Goal: Information Seeking & Learning: Check status

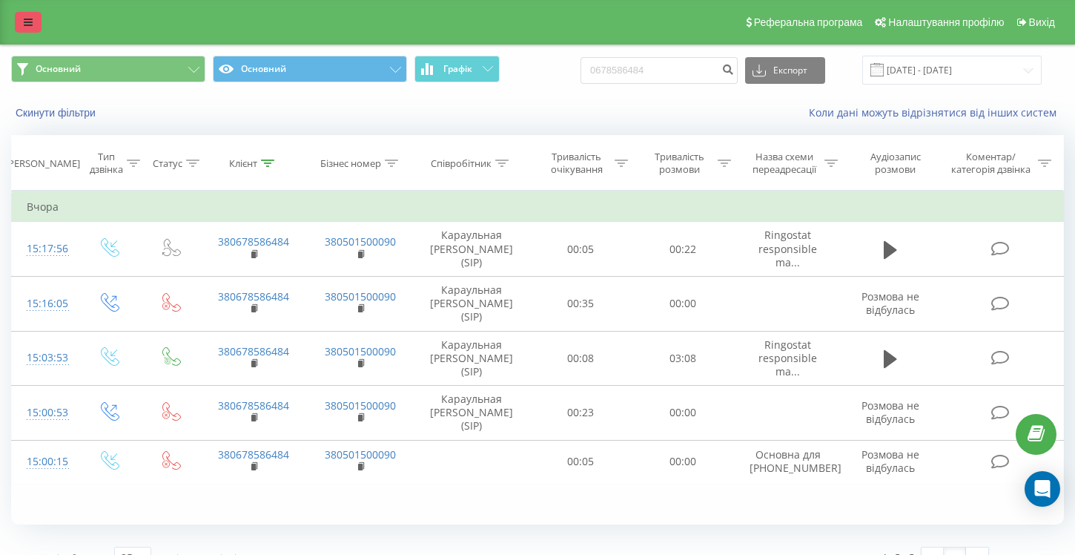
click at [24, 29] on link at bounding box center [28, 22] width 27 height 21
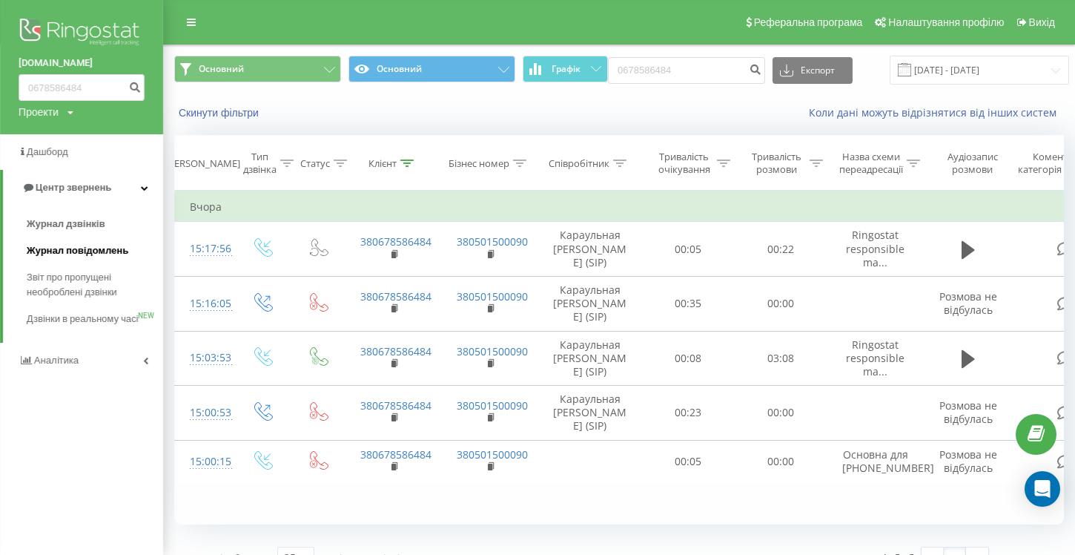
click at [82, 250] on span "Журнал повідомлень" at bounding box center [78, 250] width 102 height 15
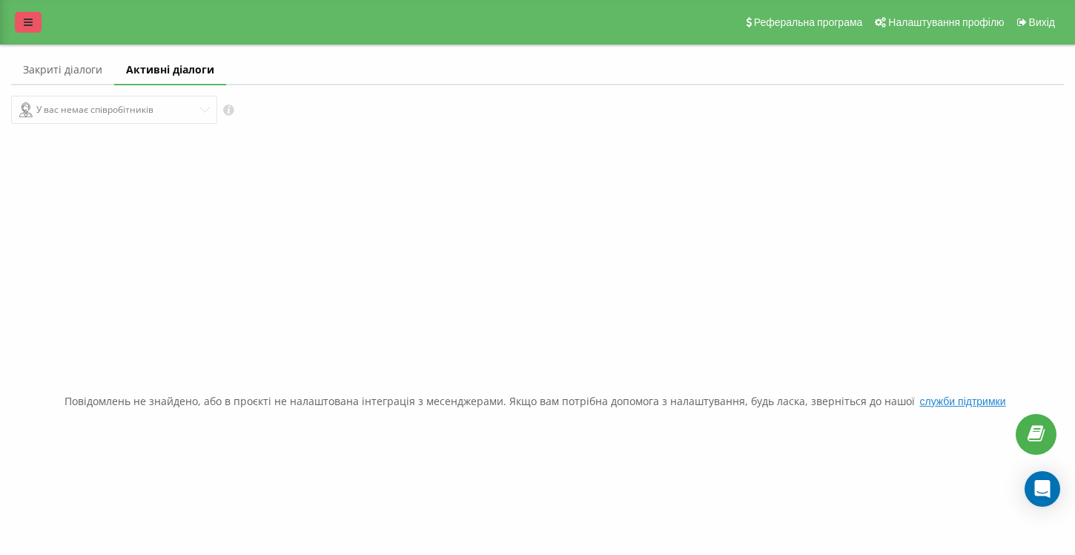
click at [21, 20] on link at bounding box center [28, 22] width 27 height 21
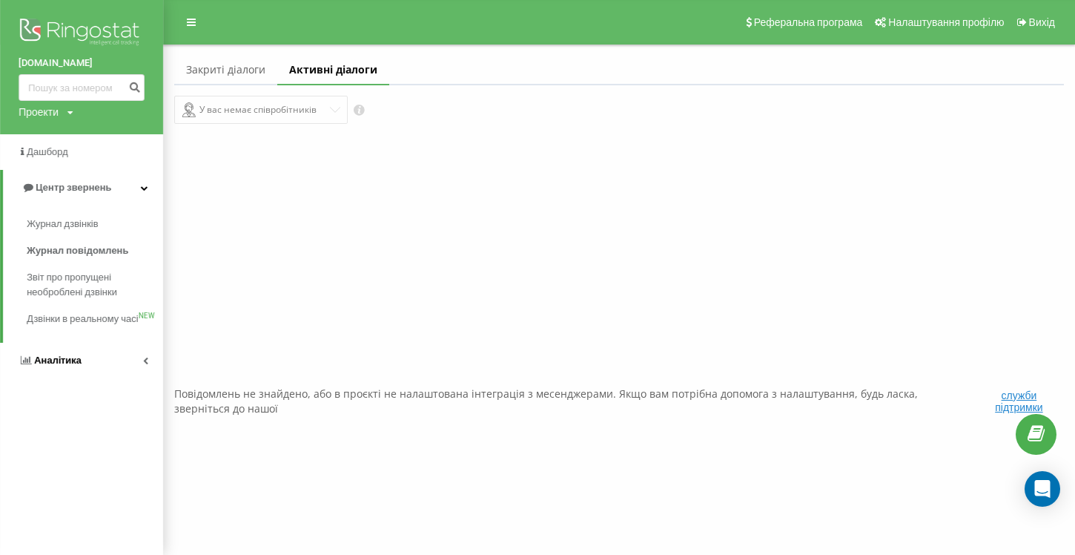
click at [88, 376] on link "Аналiтика" at bounding box center [81, 361] width 163 height 36
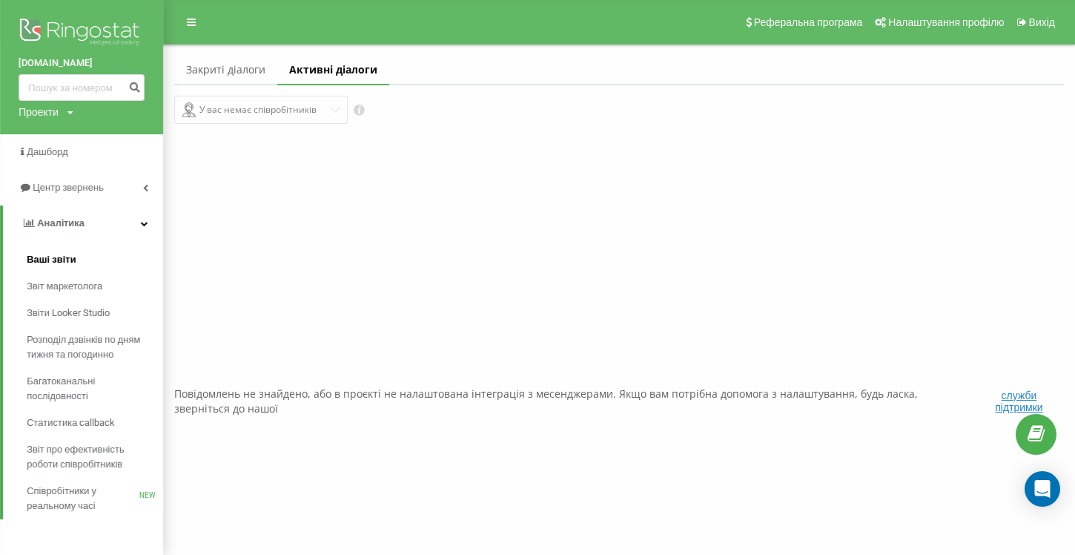
click at [67, 268] on link "Ваші звіти" at bounding box center [95, 259] width 136 height 27
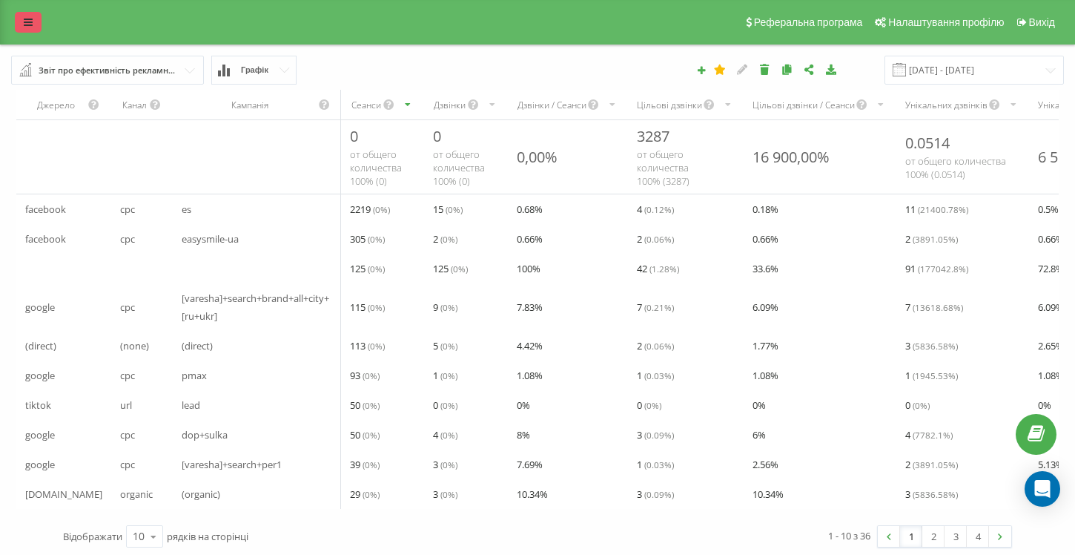
click at [35, 28] on link at bounding box center [28, 22] width 27 height 21
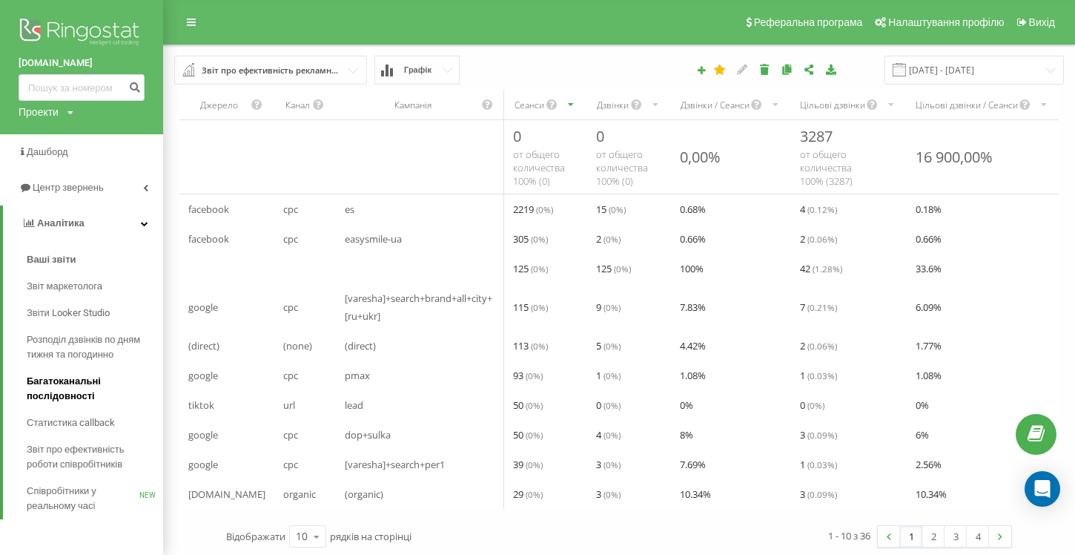
click at [52, 389] on span "Багатоканальні послідовності" at bounding box center [91, 389] width 129 height 30
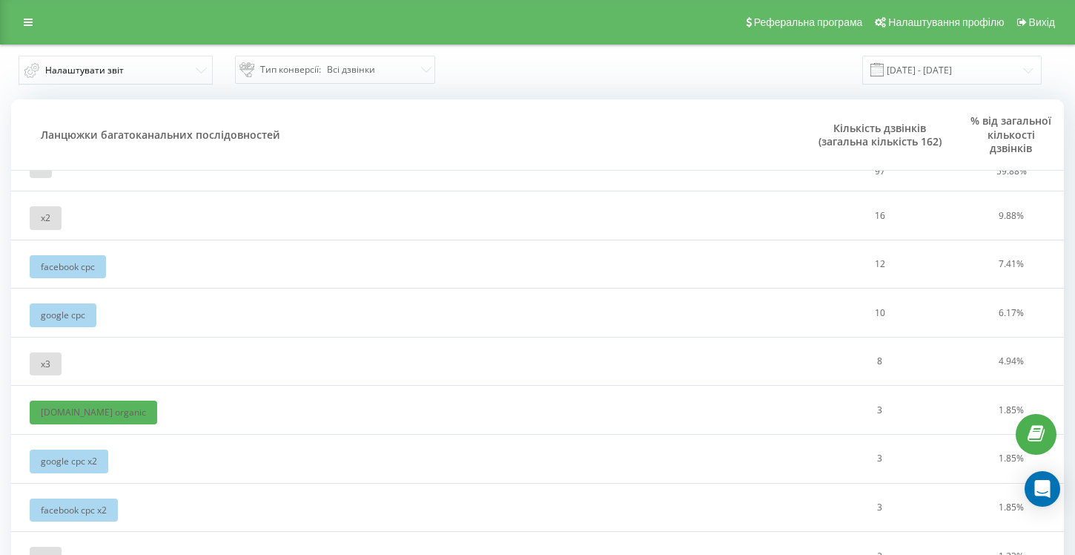
click at [35, 33] on div "Реферальна програма Налаштування профілю Вихід" at bounding box center [537, 22] width 1075 height 44
click at [31, 24] on icon at bounding box center [28, 22] width 9 height 10
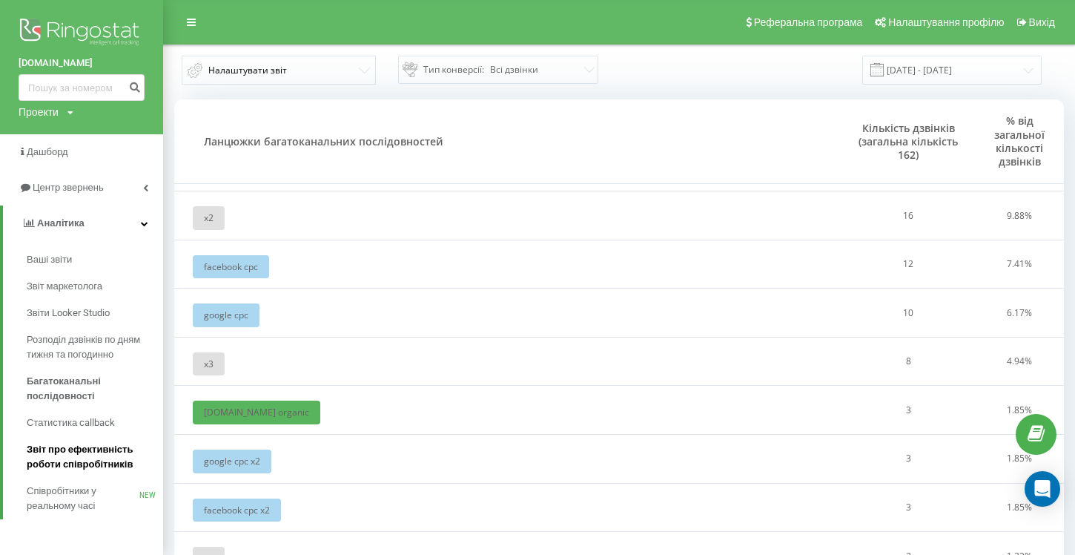
click at [59, 476] on link "Звіт про ефективність роботи співробітників" at bounding box center [95, 457] width 136 height 42
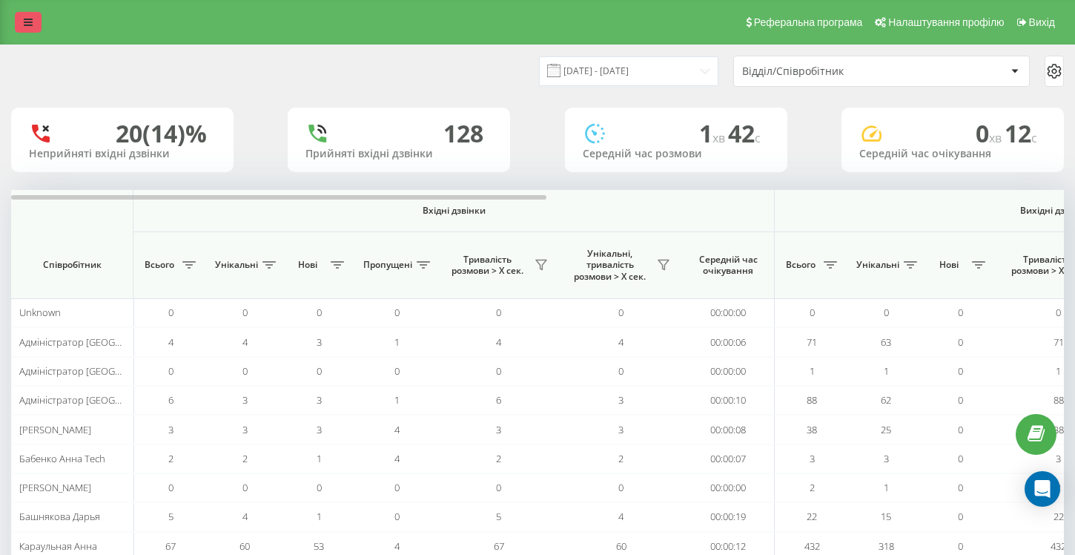
click at [30, 22] on icon at bounding box center [28, 22] width 9 height 10
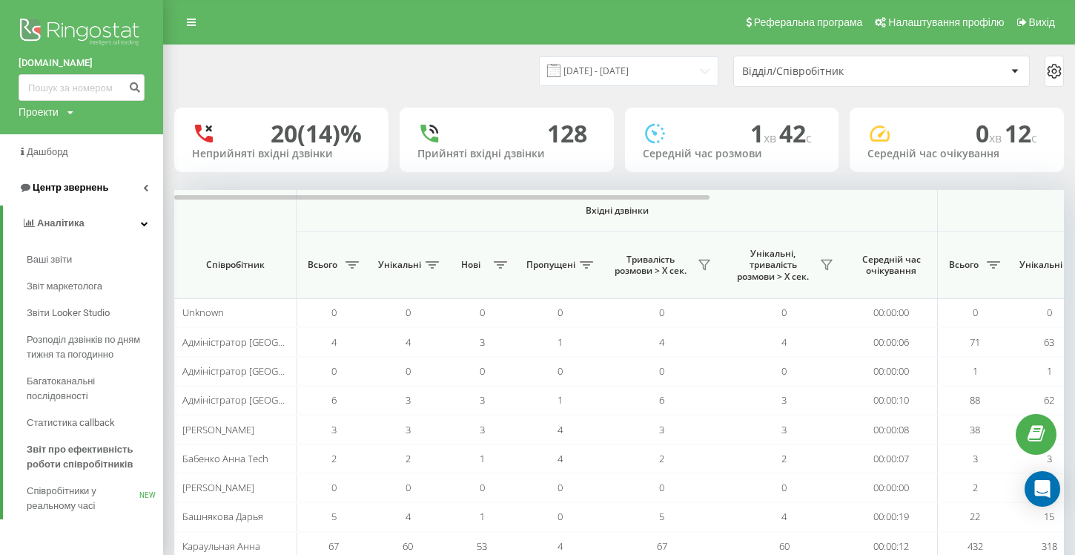
click at [70, 194] on span "Центр звернень" at bounding box center [64, 187] width 90 height 15
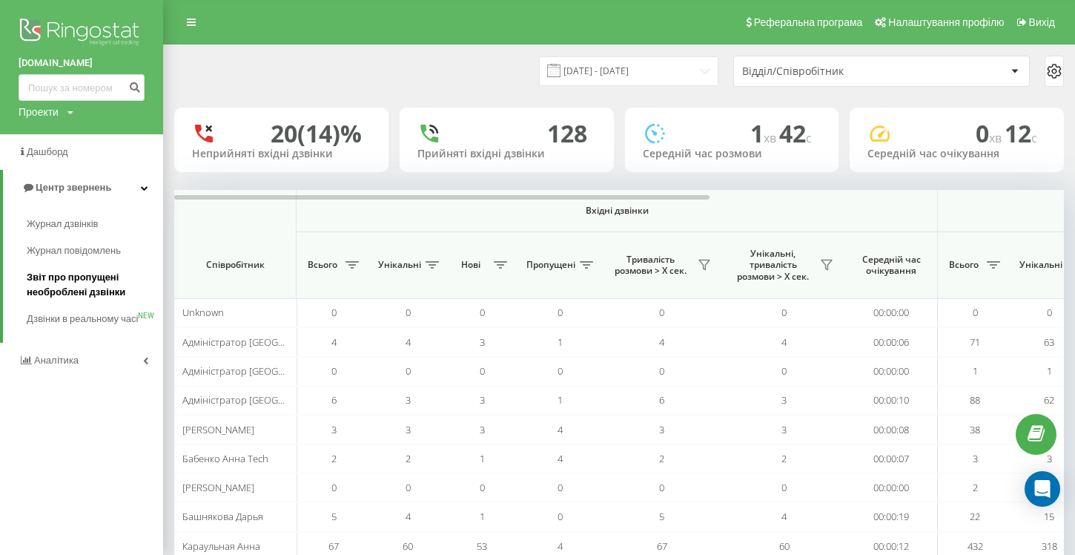
click at [67, 289] on span "Звіт про пропущені необроблені дзвінки" at bounding box center [91, 285] width 129 height 30
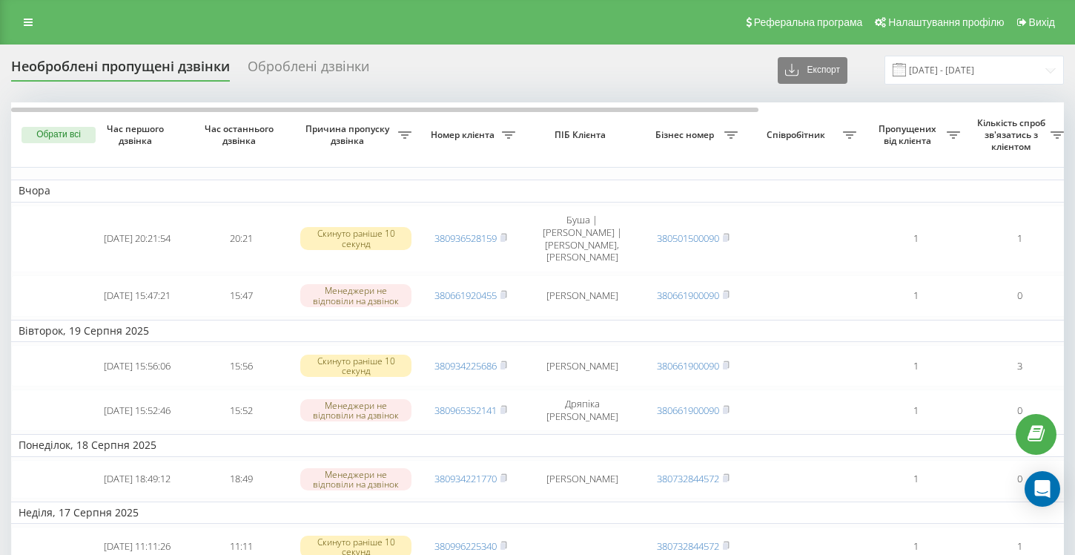
click at [308, 67] on div "Оброблені дзвінки" at bounding box center [309, 70] width 122 height 23
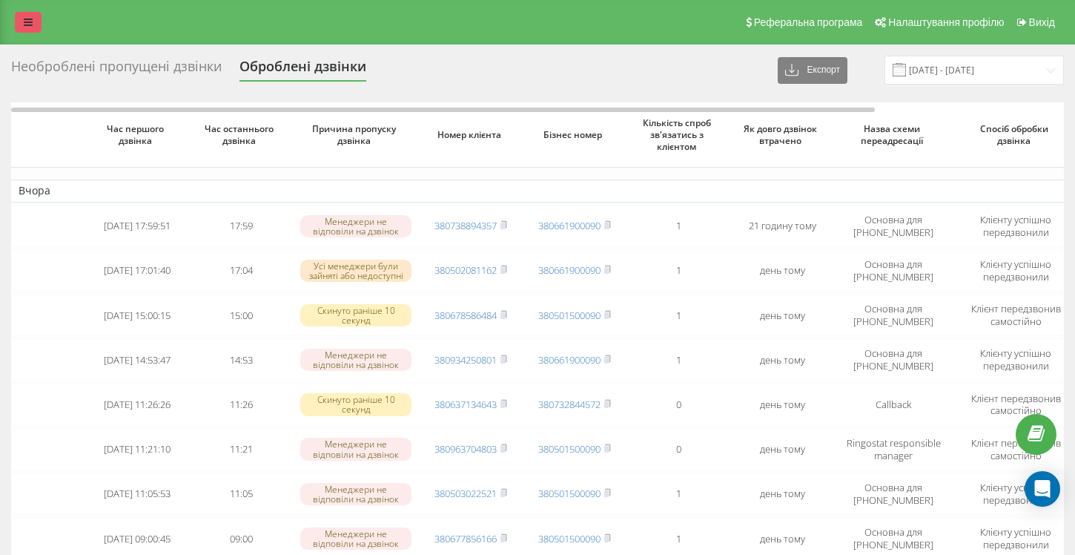
click at [29, 24] on icon at bounding box center [28, 22] width 9 height 10
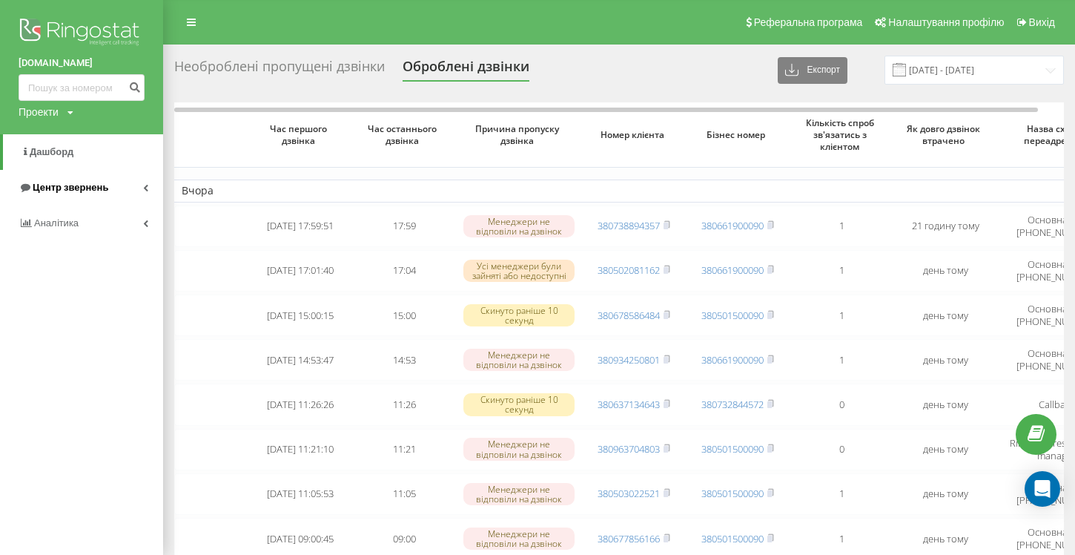
click at [60, 191] on span "Центр звернень" at bounding box center [71, 187] width 76 height 11
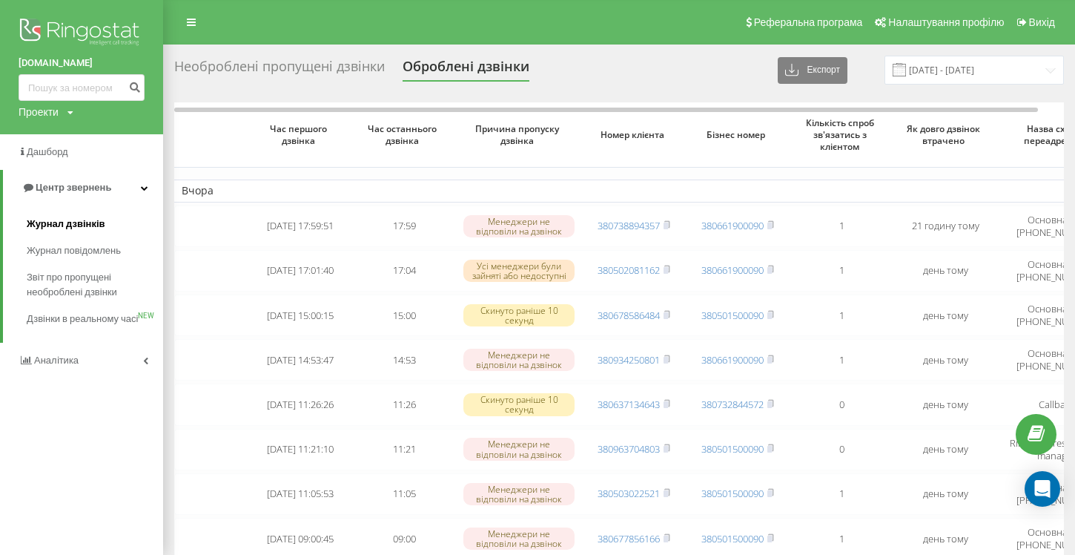
click at [64, 225] on span "Журнал дзвінків" at bounding box center [66, 224] width 79 height 15
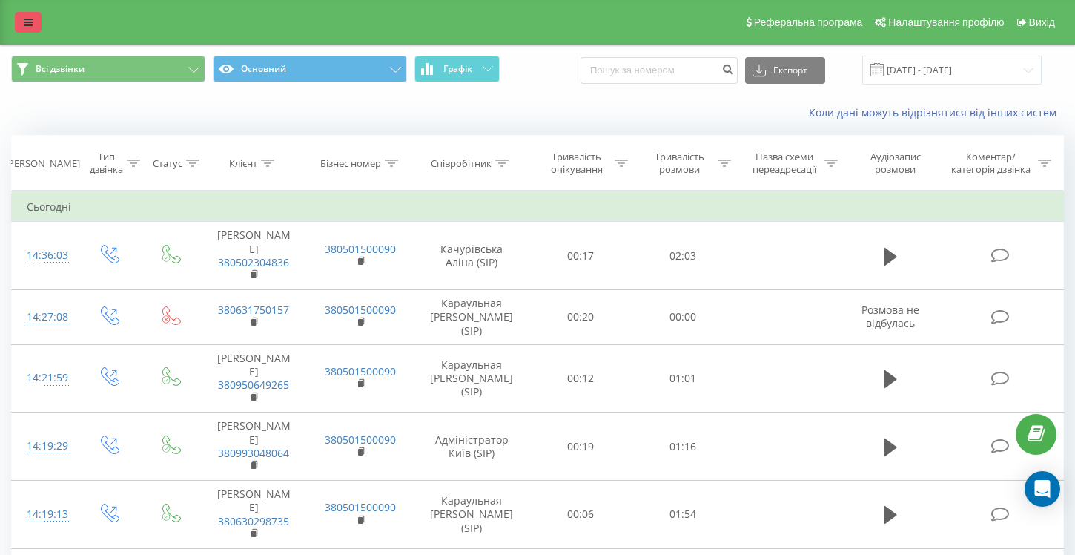
click at [27, 25] on icon at bounding box center [28, 22] width 9 height 10
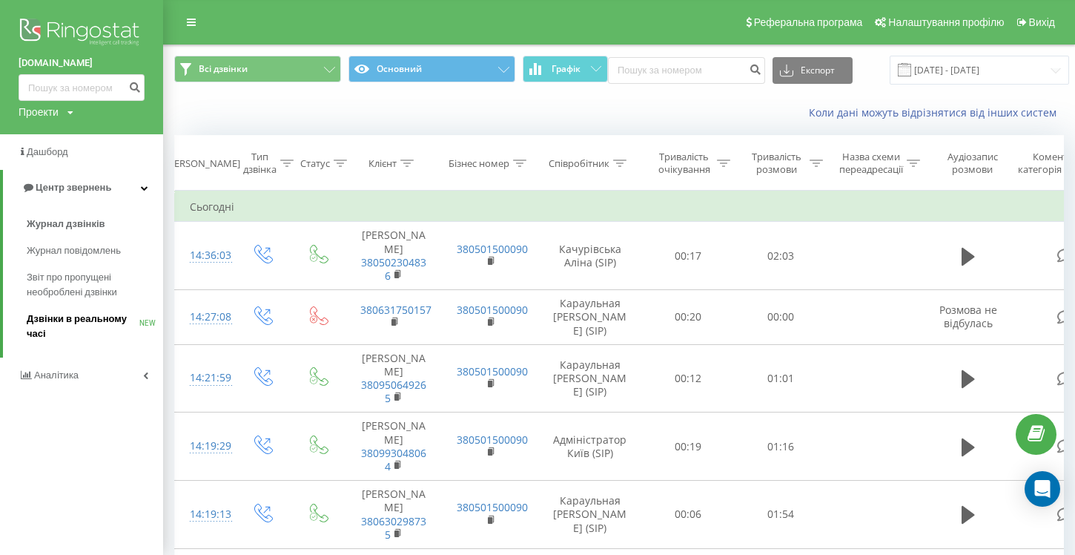
click at [100, 324] on span "Дзвінки в реальному часі" at bounding box center [83, 326] width 113 height 30
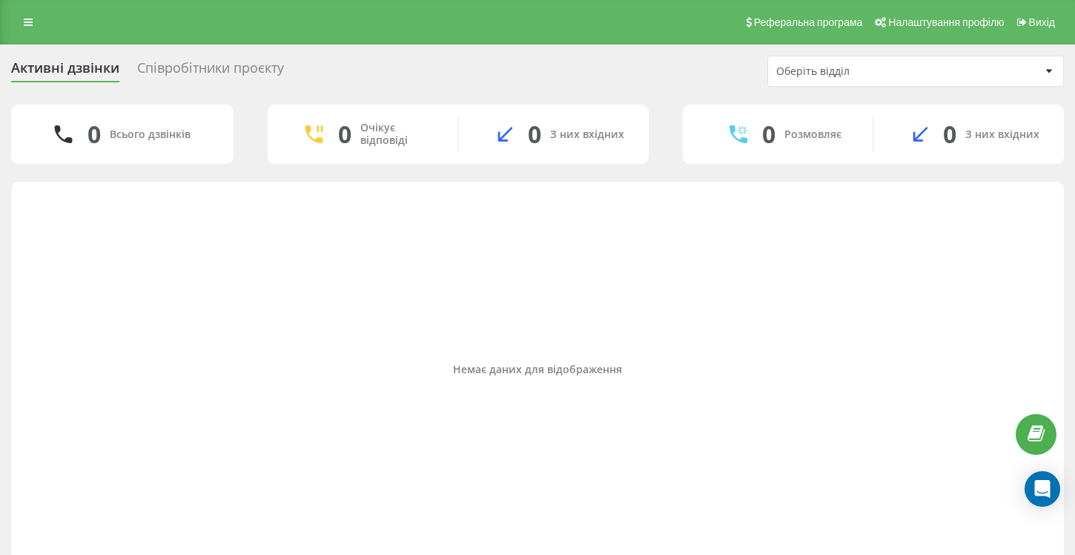
click at [199, 66] on div "Співробітники проєкту" at bounding box center [210, 71] width 147 height 23
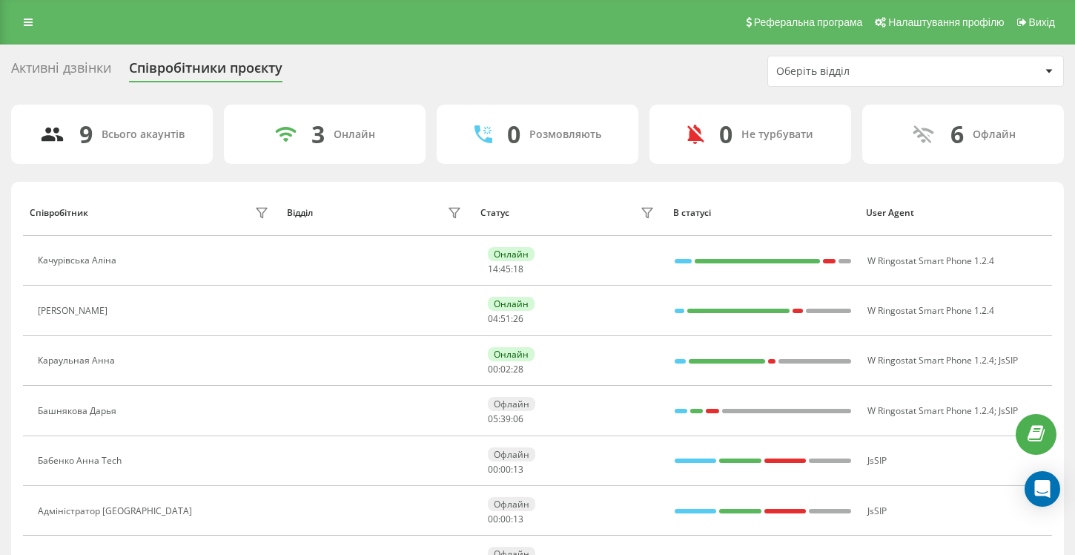
click at [70, 70] on div "Активні дзвінки" at bounding box center [61, 71] width 100 height 23
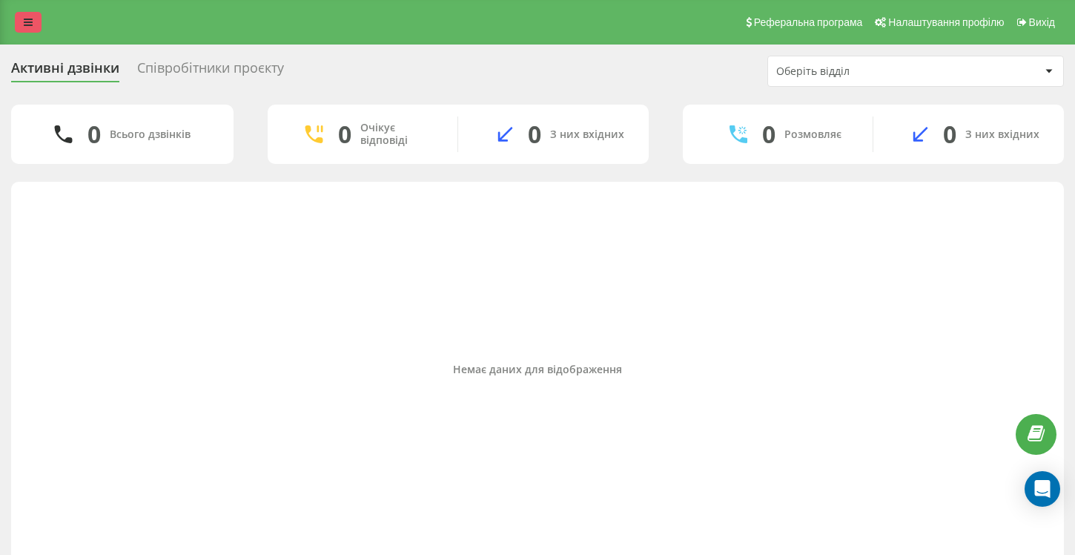
click at [19, 27] on link at bounding box center [28, 22] width 27 height 21
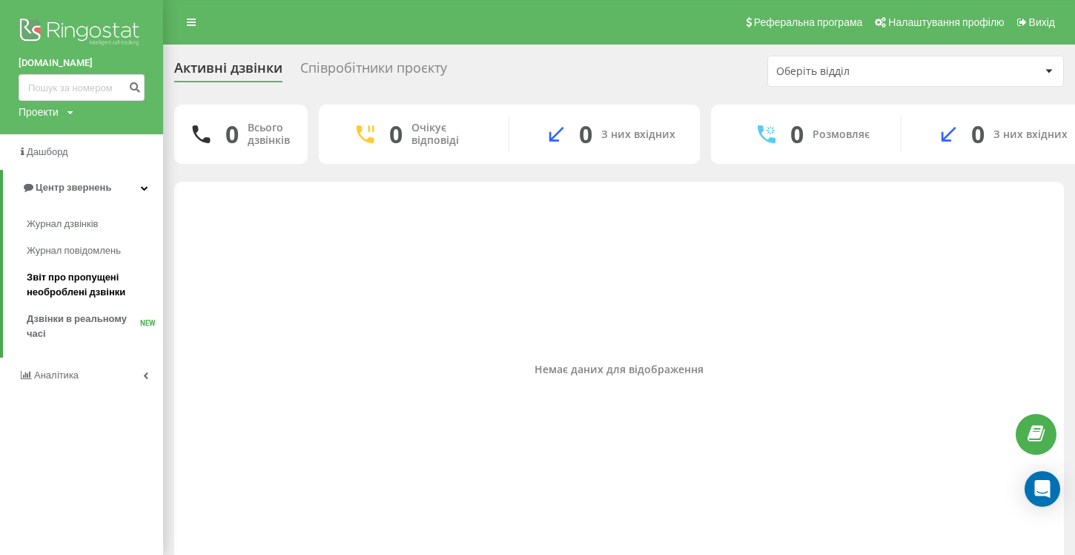
click at [88, 284] on span "Звіт про пропущені необроблені дзвінки" at bounding box center [91, 285] width 129 height 30
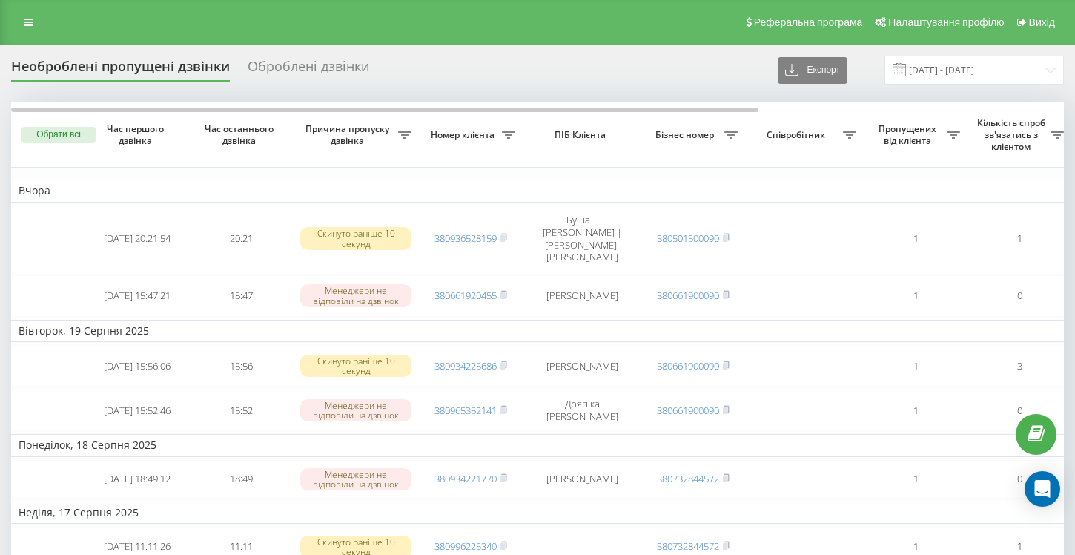
click at [303, 65] on div "Оброблені дзвінки" at bounding box center [309, 70] width 122 height 23
click at [27, 25] on icon at bounding box center [28, 22] width 9 height 10
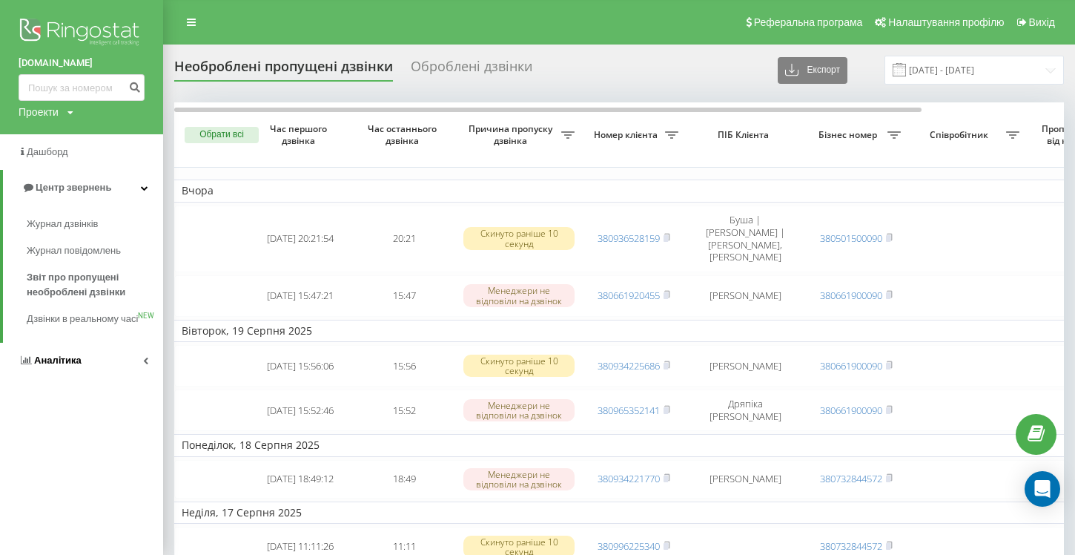
click at [151, 376] on link "Аналiтика" at bounding box center [81, 361] width 163 height 36
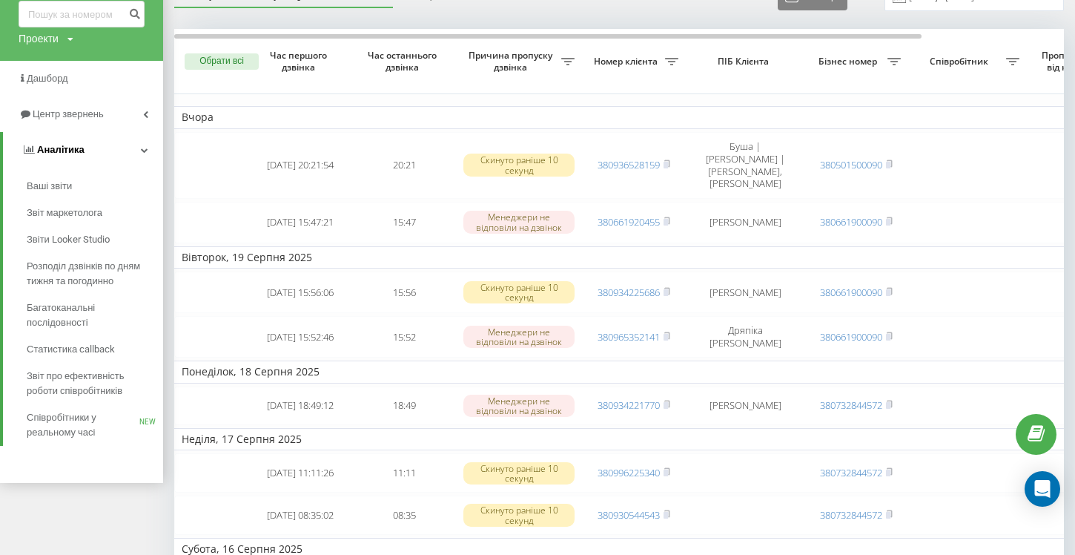
scroll to position [79, 0]
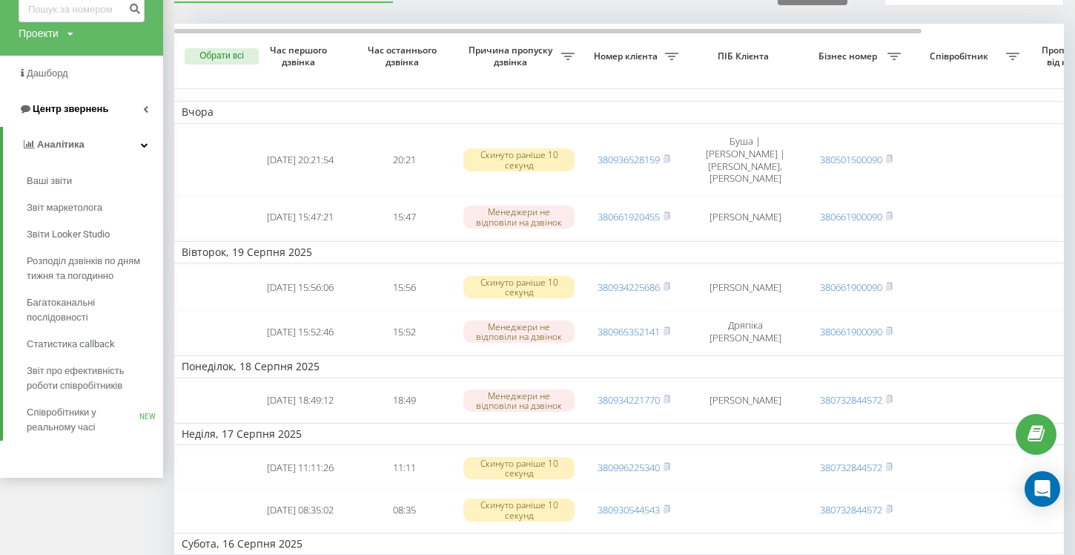
click at [145, 108] on icon at bounding box center [145, 108] width 5 height 7
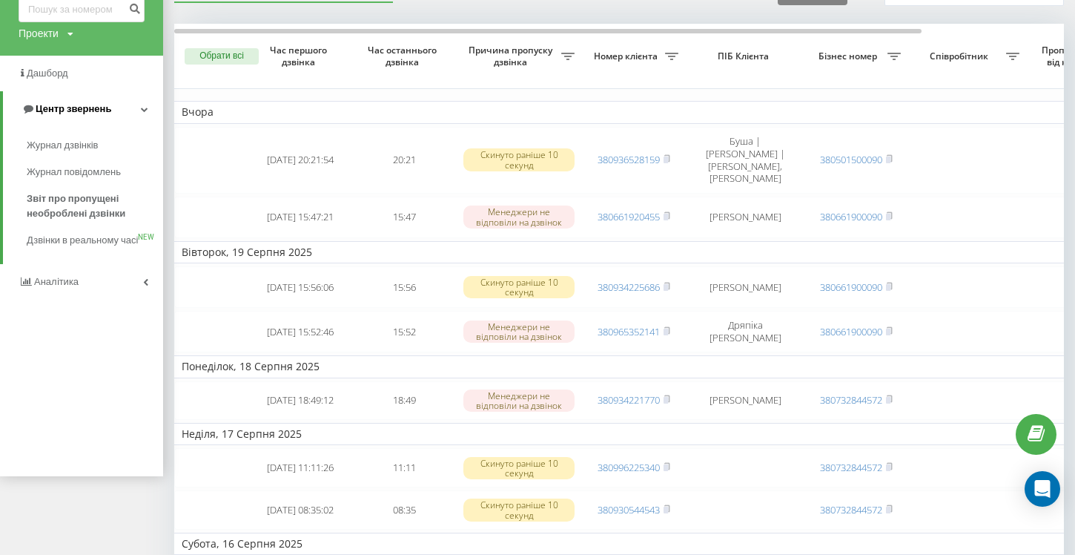
click at [145, 109] on icon at bounding box center [144, 108] width 7 height 7
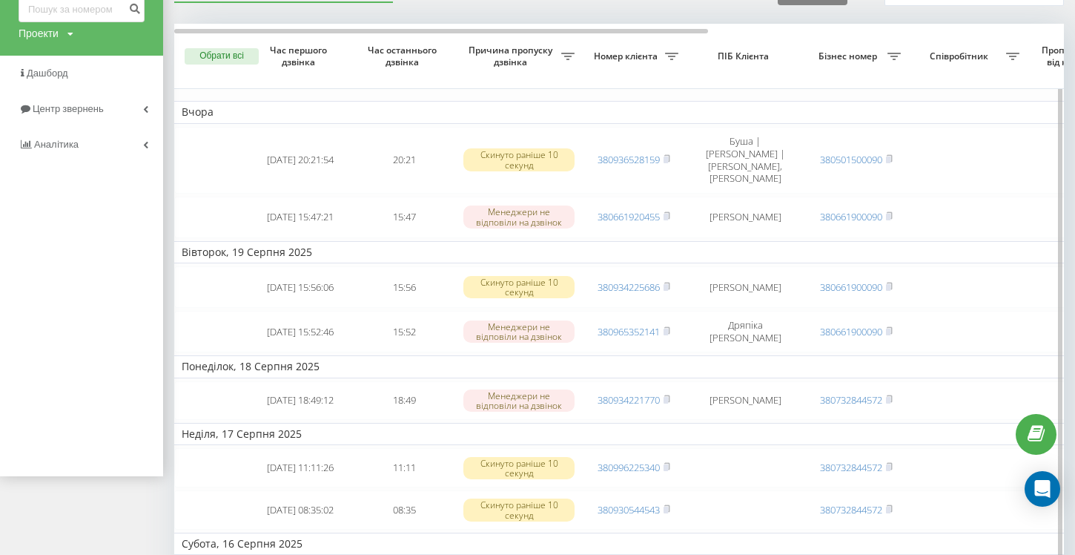
scroll to position [0, 0]
